Goal: Information Seeking & Learning: Check status

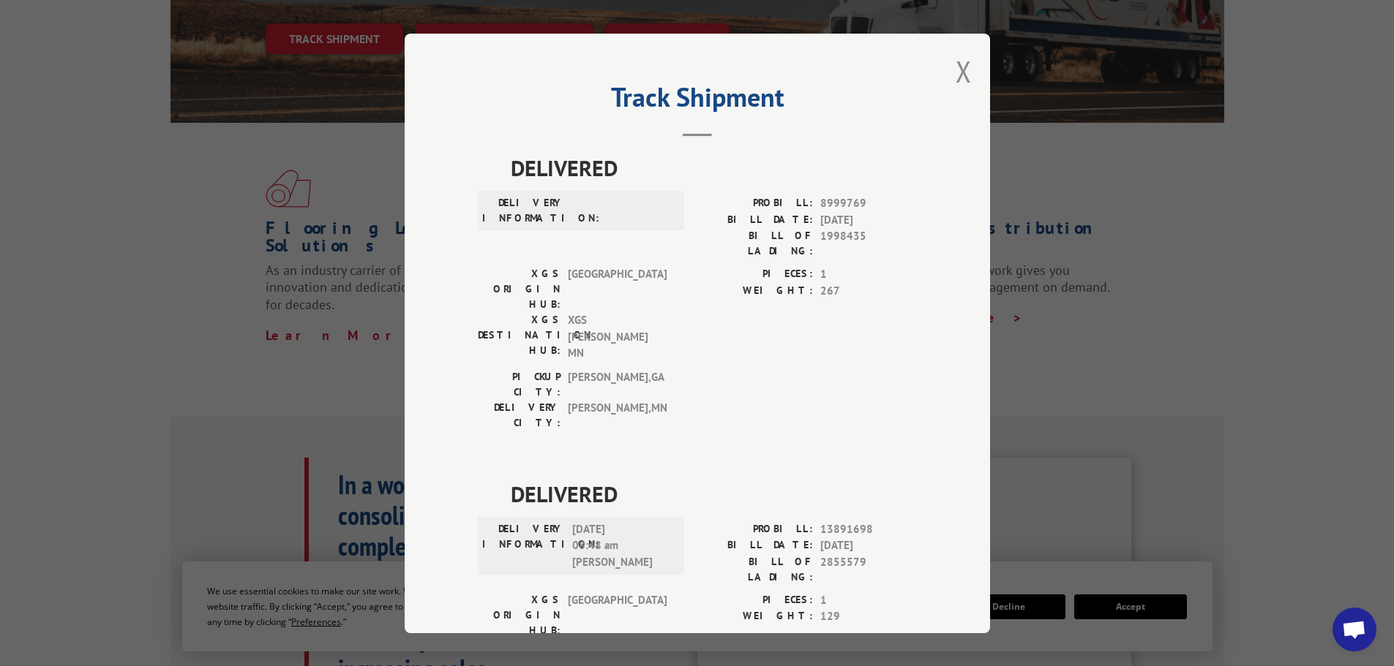
scroll to position [533, 0]
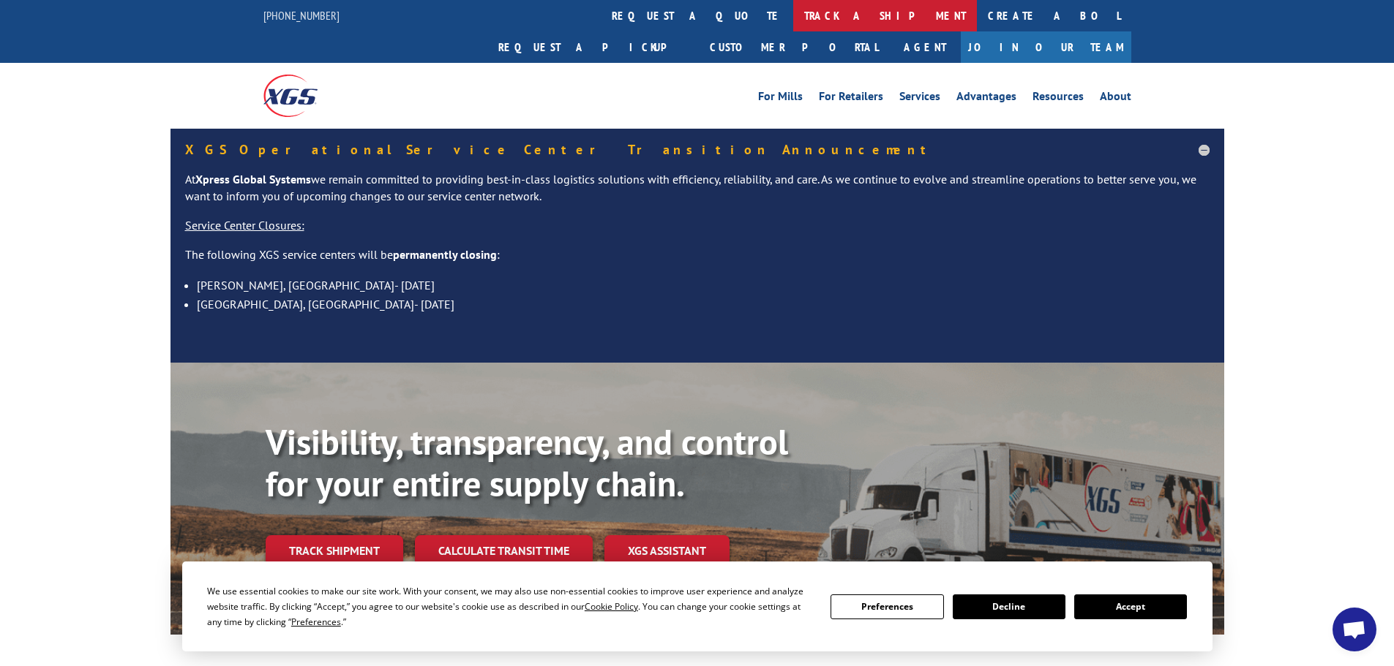
click at [793, 15] on link "track a shipment" at bounding box center [885, 15] width 184 height 31
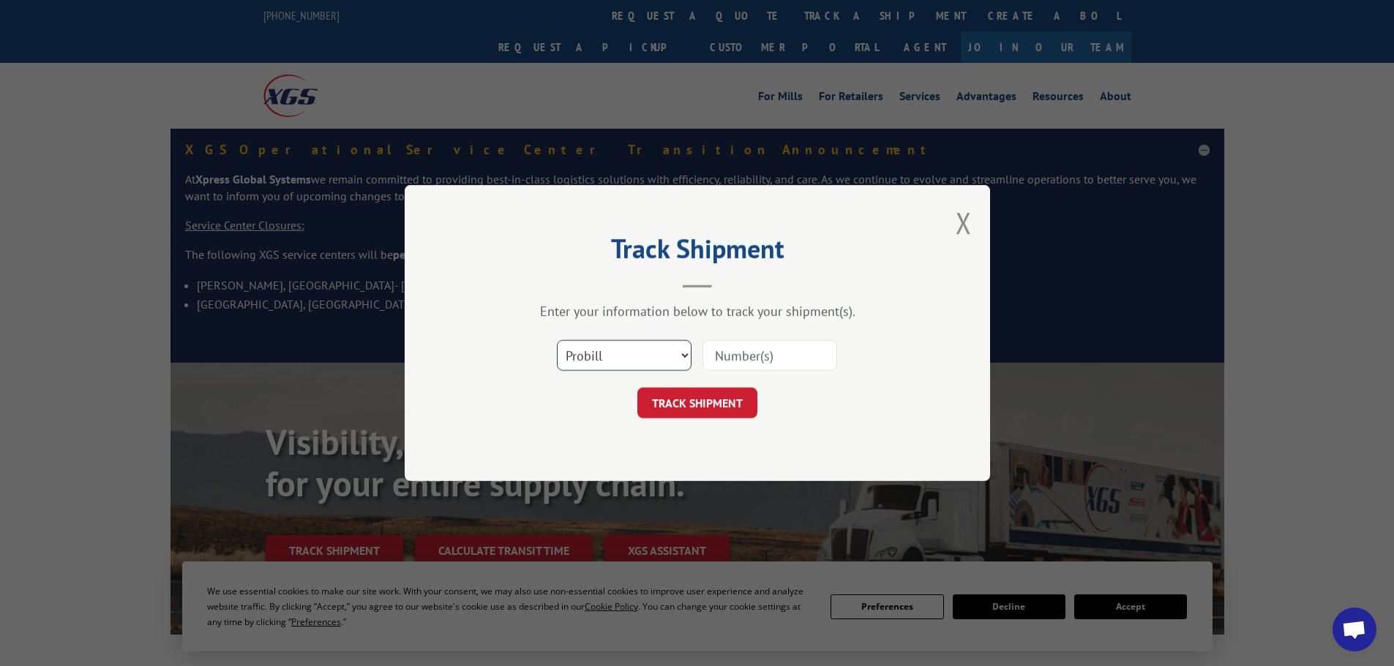
click at [617, 348] on select "Select category... Probill BOL PO" at bounding box center [624, 355] width 135 height 31
select select "po"
click at [557, 340] on select "Select category... Probill BOL PO" at bounding box center [624, 355] width 135 height 31
paste input "18543084"
type input "18543084"
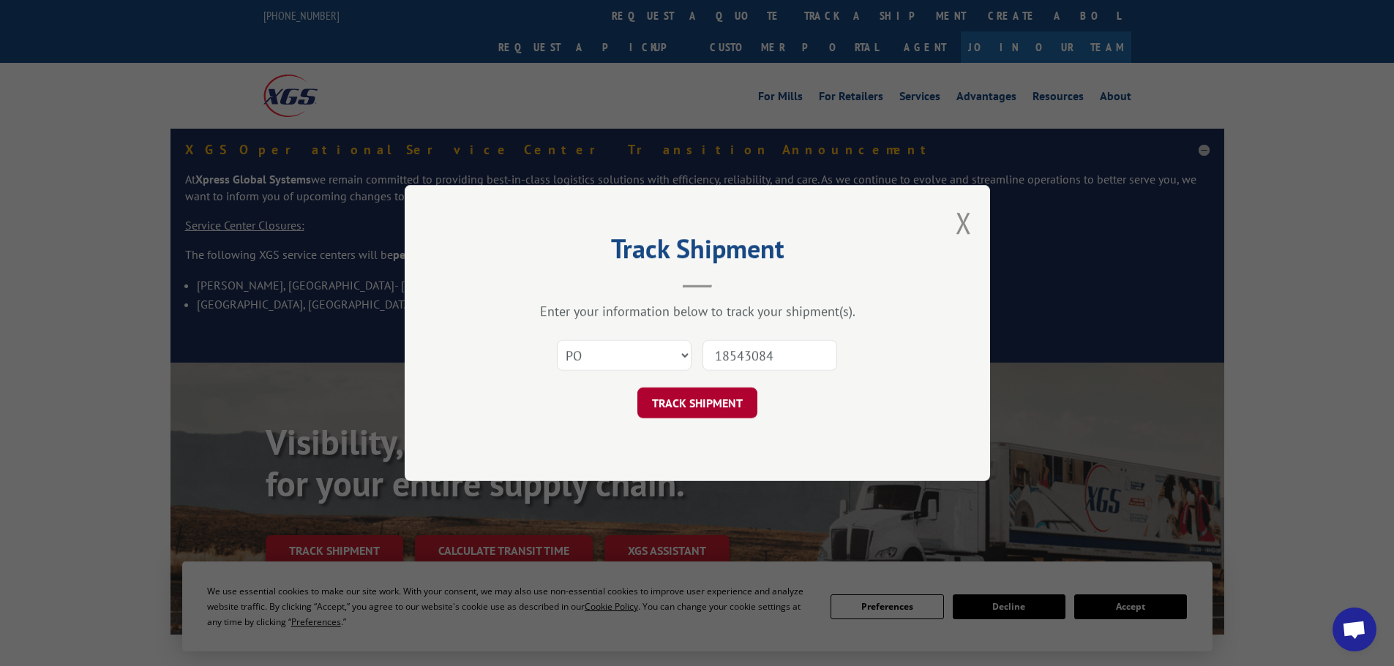
click at [720, 402] on button "TRACK SHIPMENT" at bounding box center [697, 403] width 120 height 31
